Goal: Check status: Check status

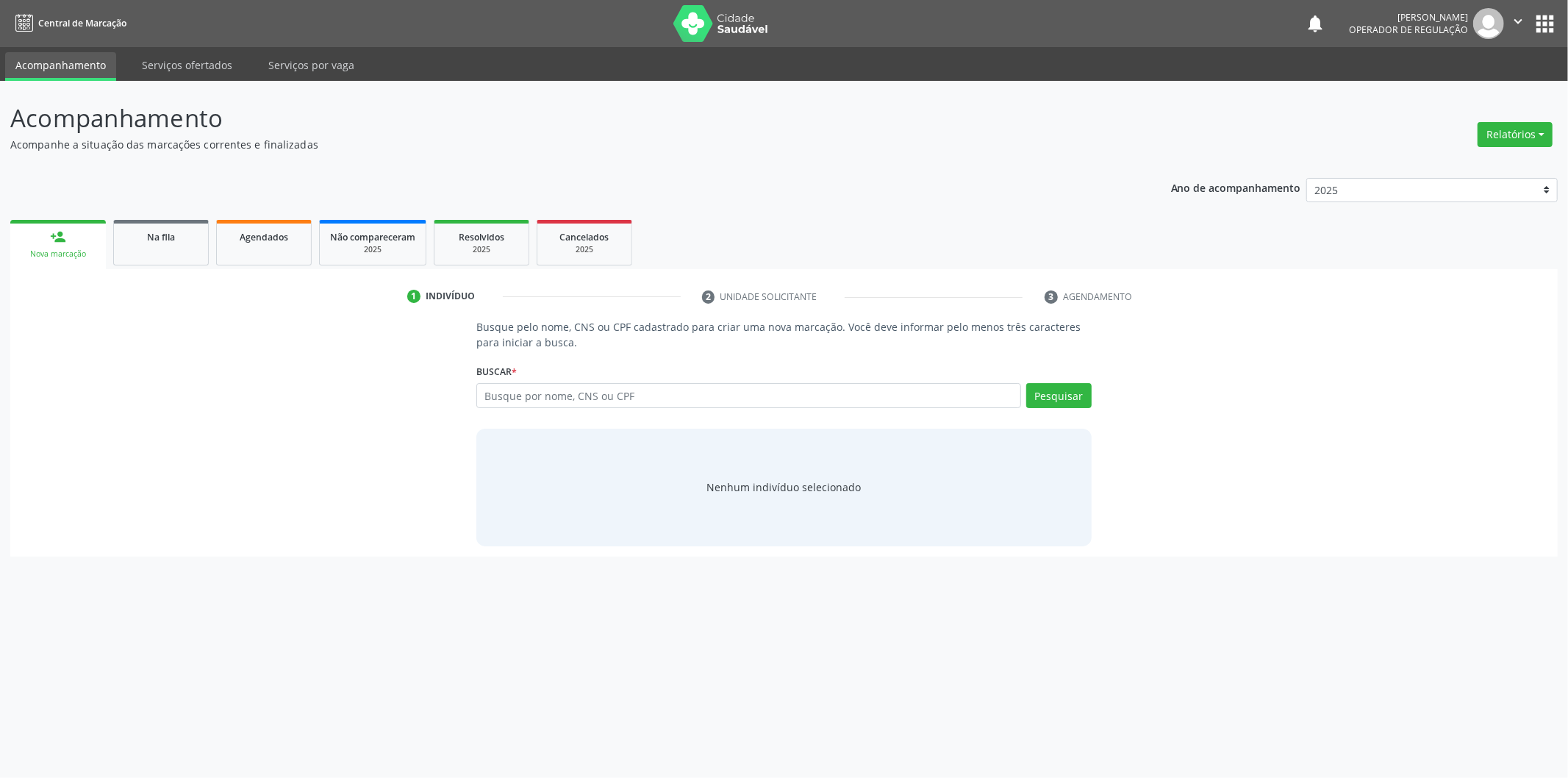
click at [795, 389] on input "text" at bounding box center [749, 396] width 544 height 25
type input "14587789402"
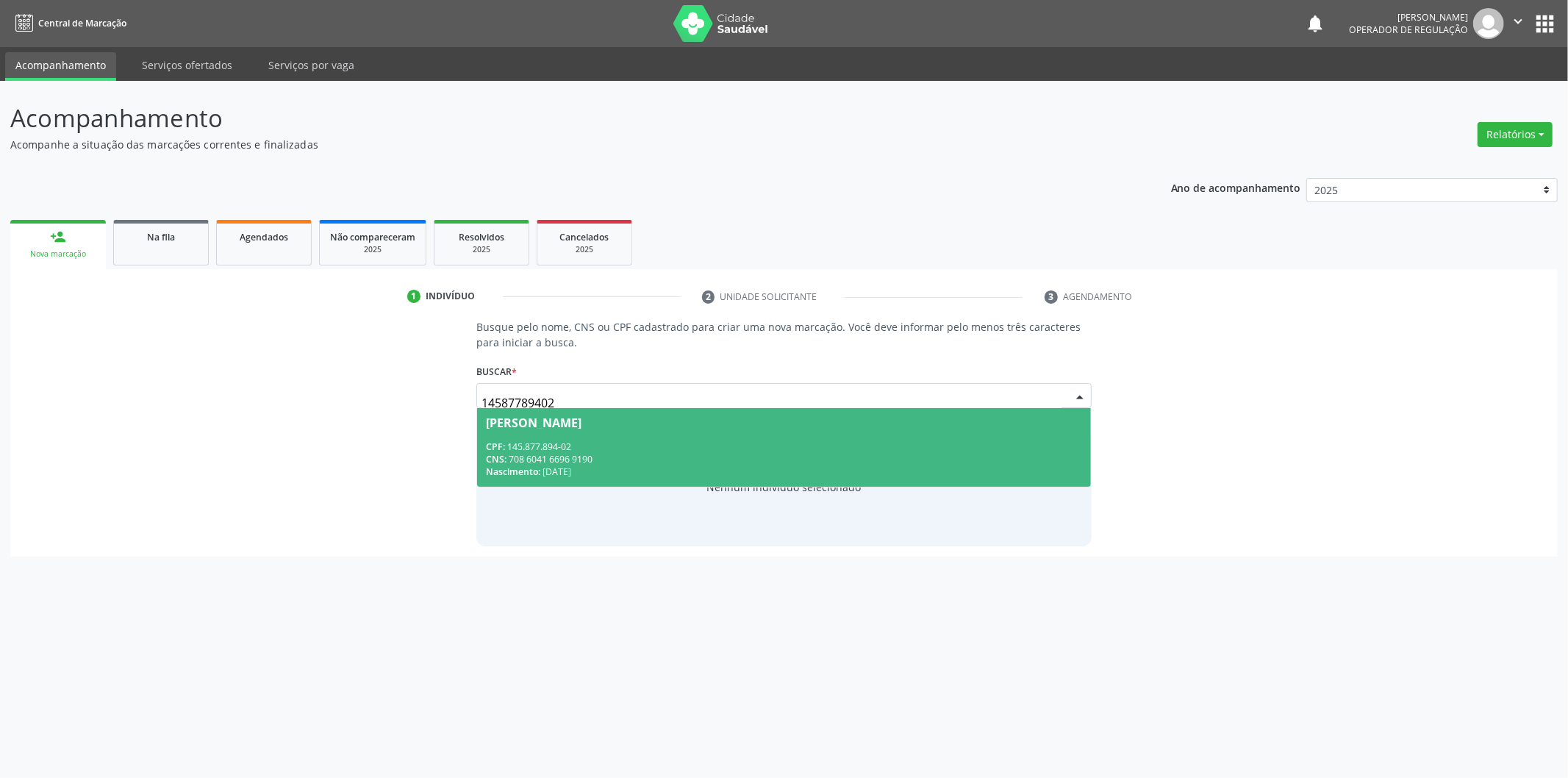
click at [911, 502] on div "Nenhum indivíduo selecionado" at bounding box center [784, 487] width 615 height 118
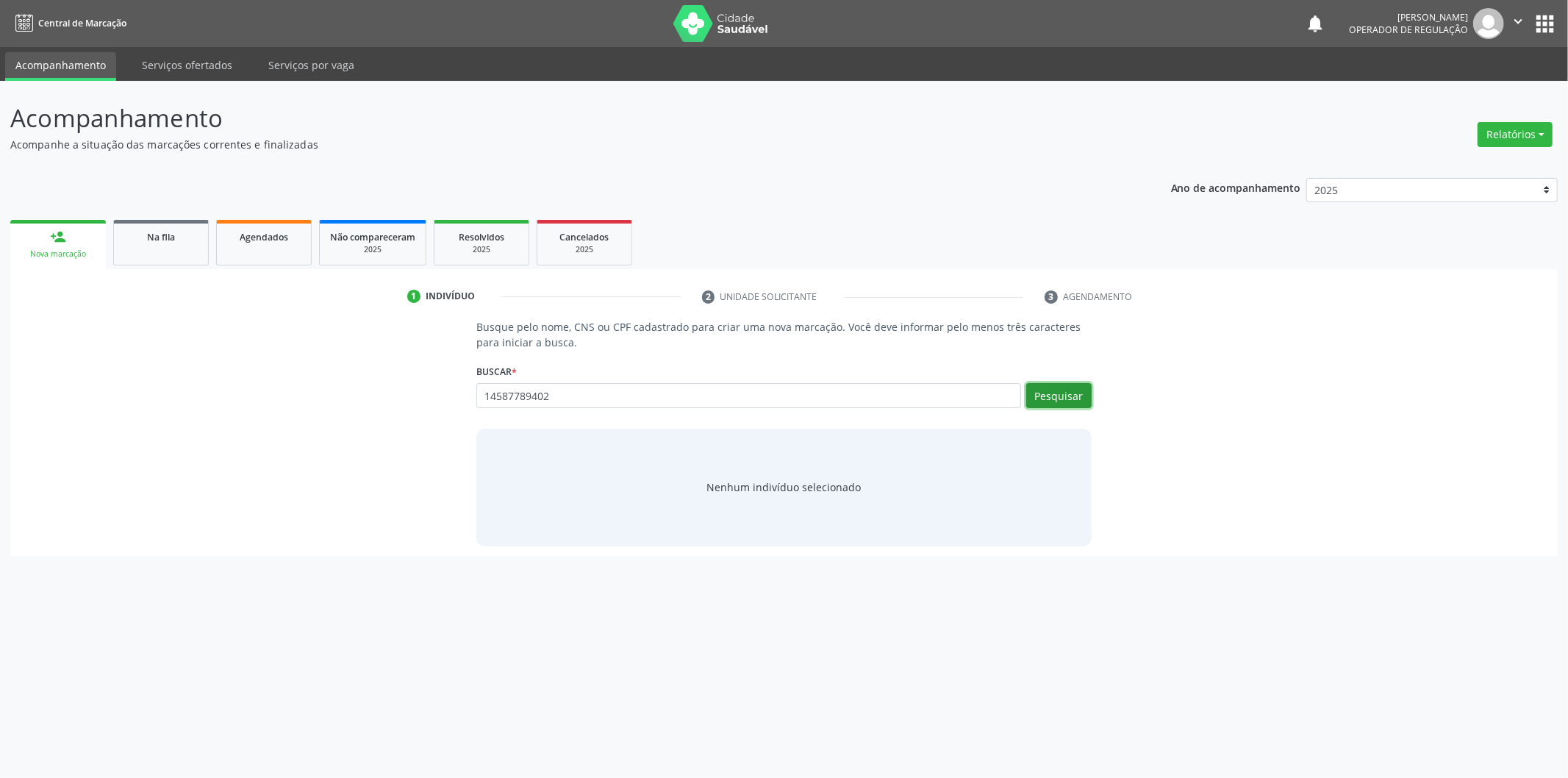
click at [1041, 391] on button "Pesquisar" at bounding box center [1059, 396] width 65 height 25
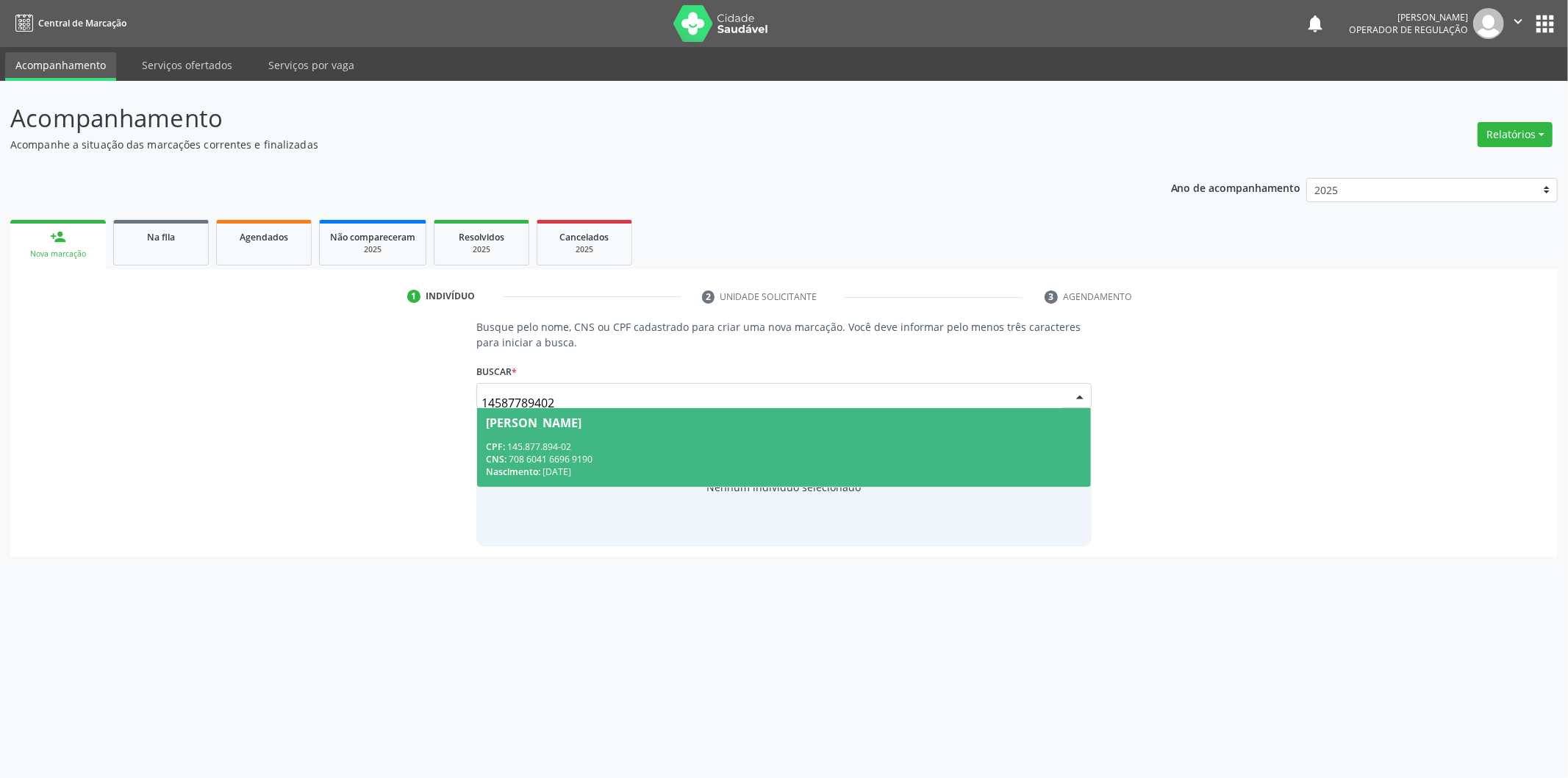
click at [826, 460] on div "CNS: 708 6041 6696 9190" at bounding box center [783, 459] width 596 height 13
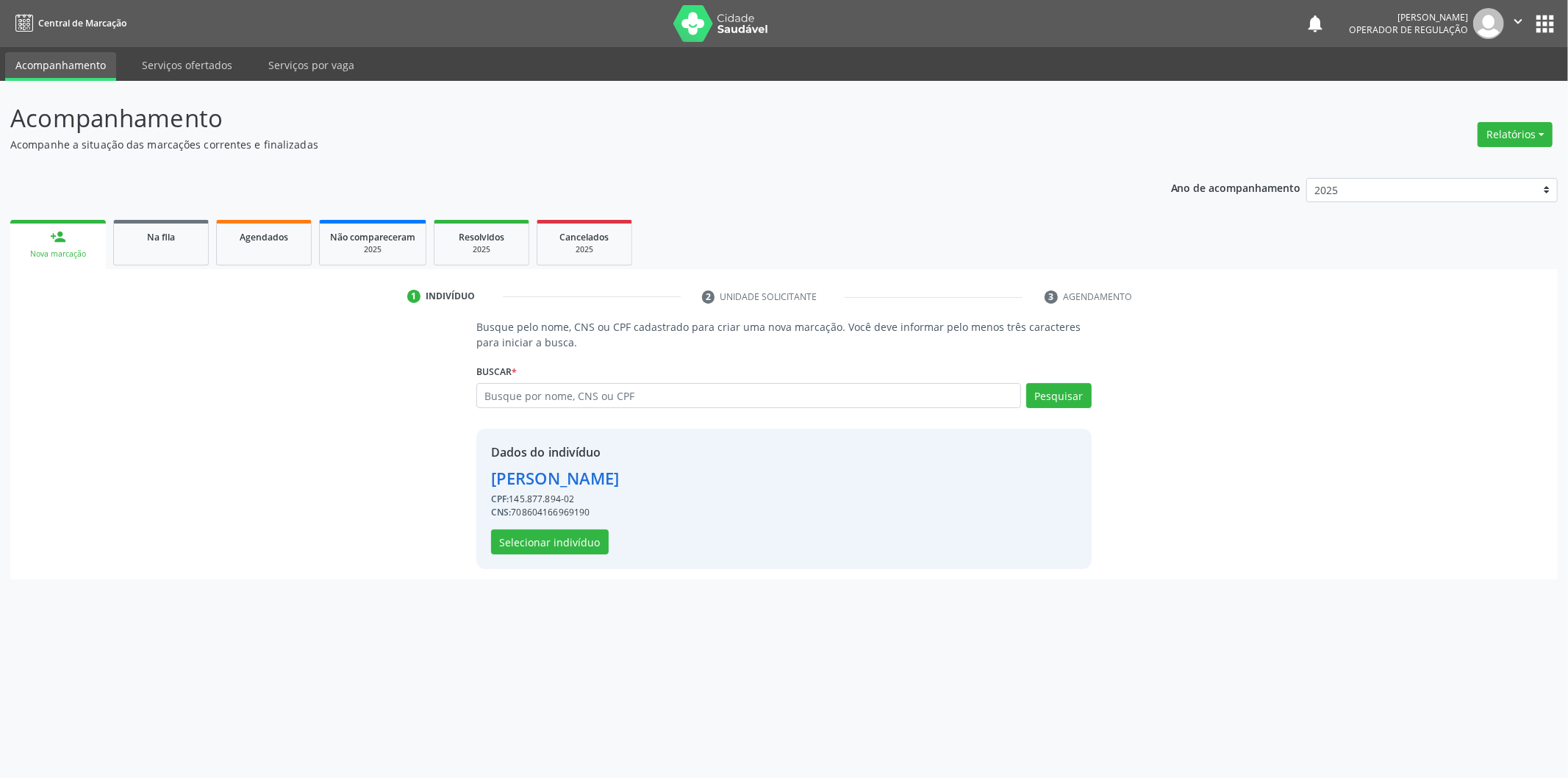
click at [598, 527] on div "Dados do indivíduo [PERSON_NAME] CPF: 145.877.894-02 CNS: 708604166969190 Selec…" at bounding box center [555, 498] width 129 height 111
click at [594, 536] on button "Selecionar indivíduo" at bounding box center [550, 542] width 118 height 25
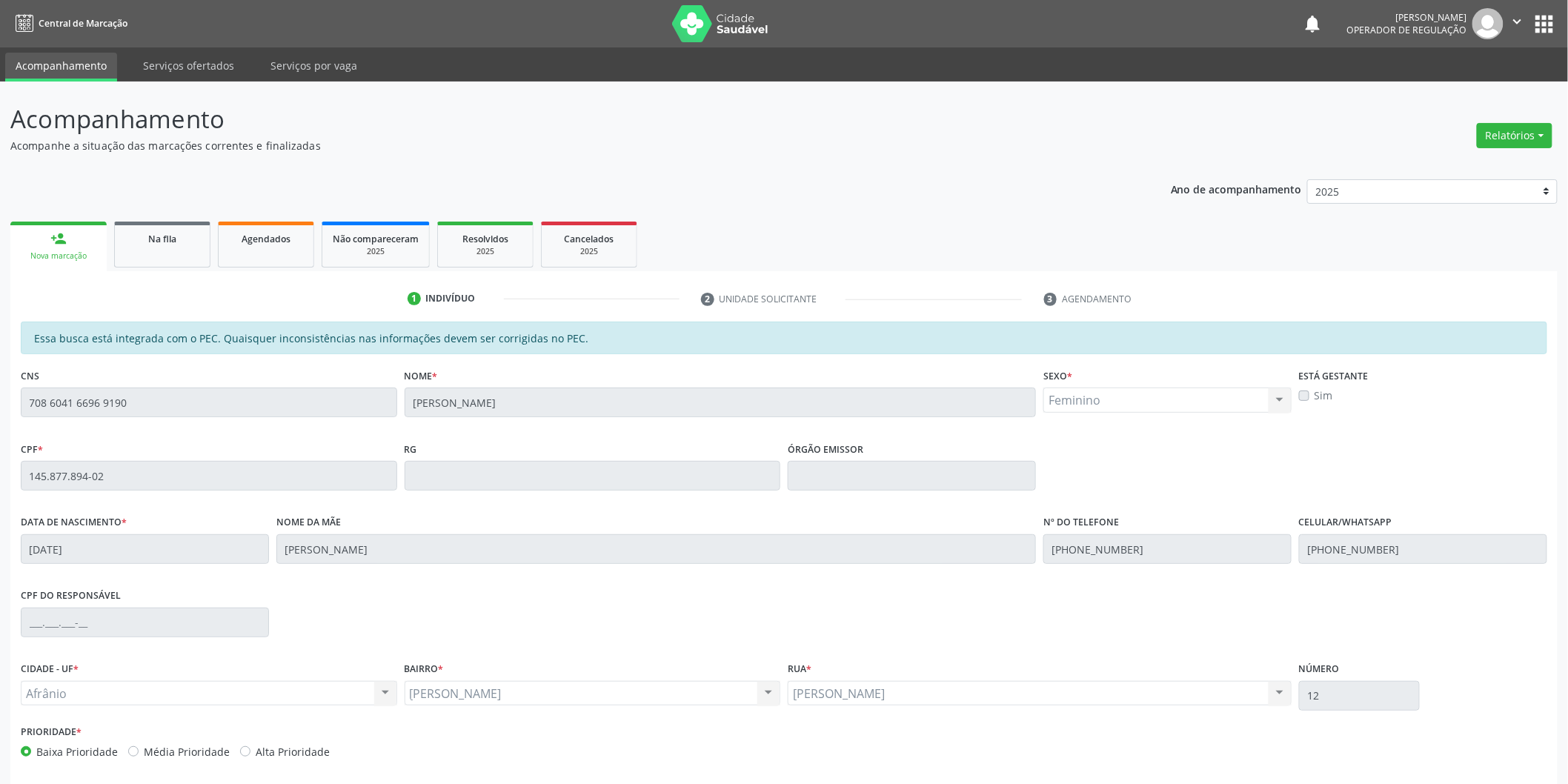
click at [709, 22] on img at bounding box center [720, 24] width 96 height 38
